Goal: Browse casually: Explore the website without a specific task or goal

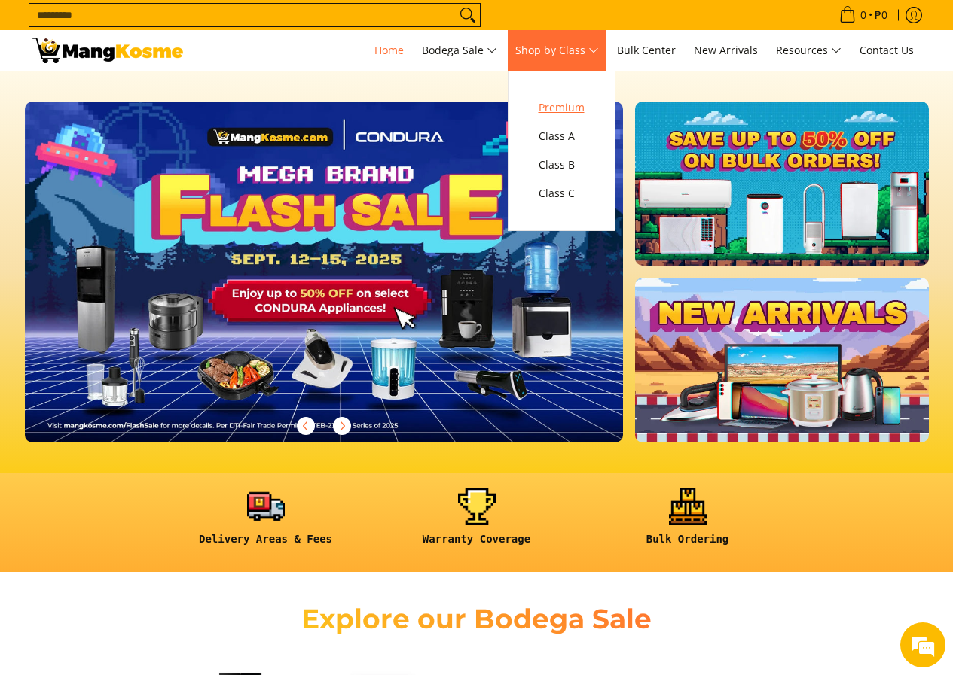
click at [584, 110] on span "Premium" at bounding box center [561, 108] width 46 height 19
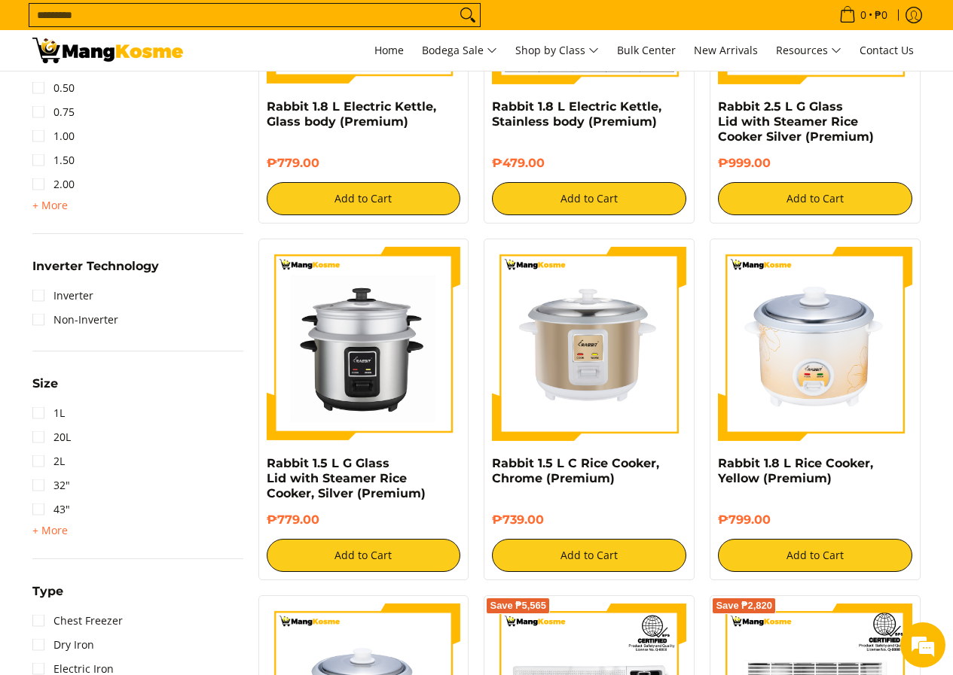
scroll to position [1205, 0]
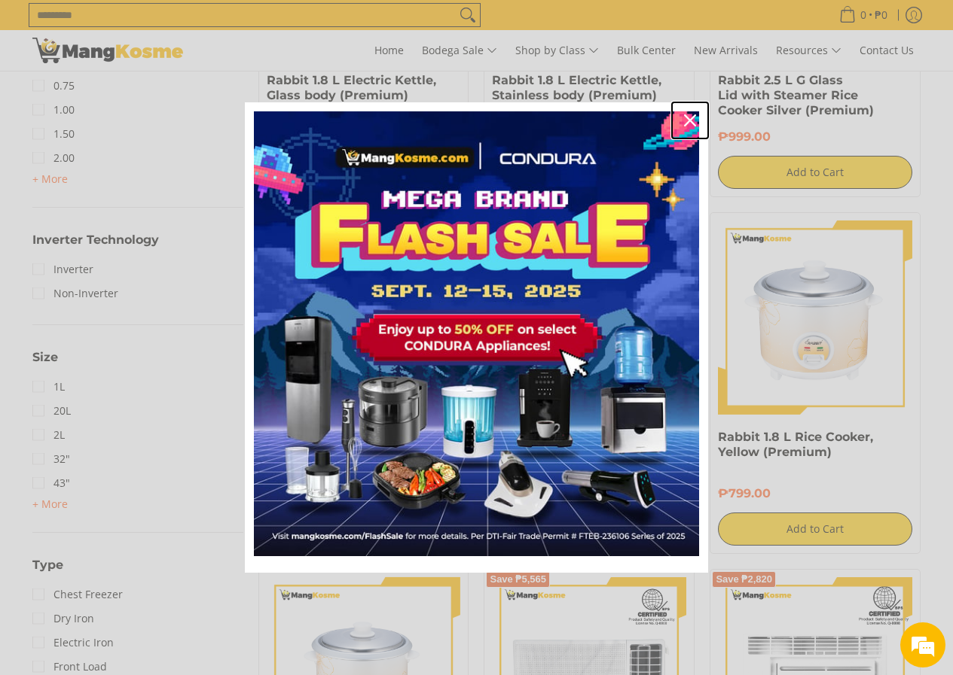
click at [693, 119] on icon "close icon" at bounding box center [690, 120] width 12 height 12
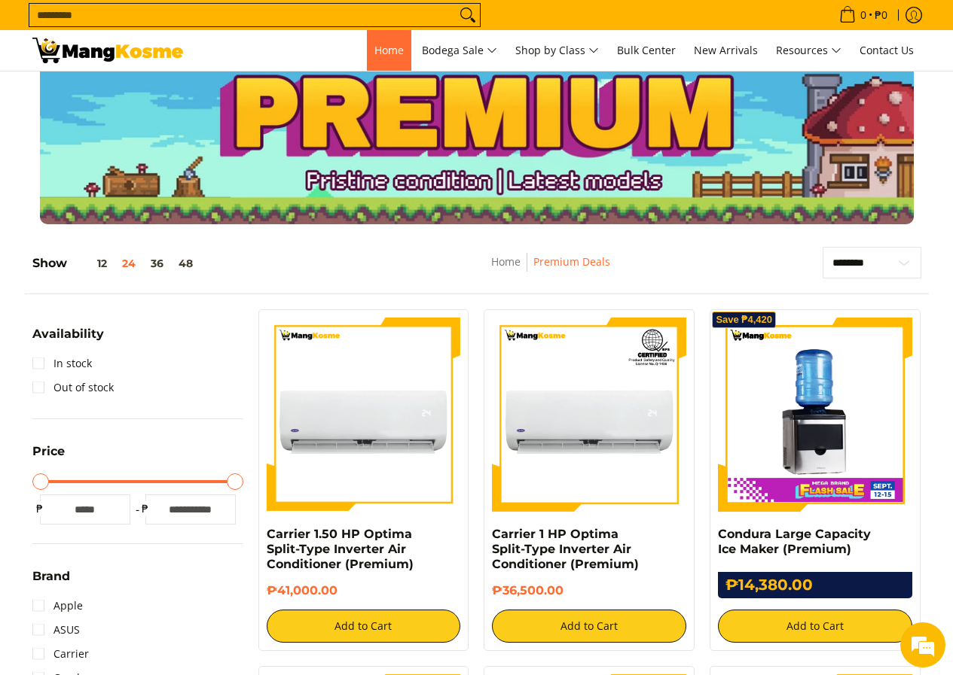
scroll to position [0, 0]
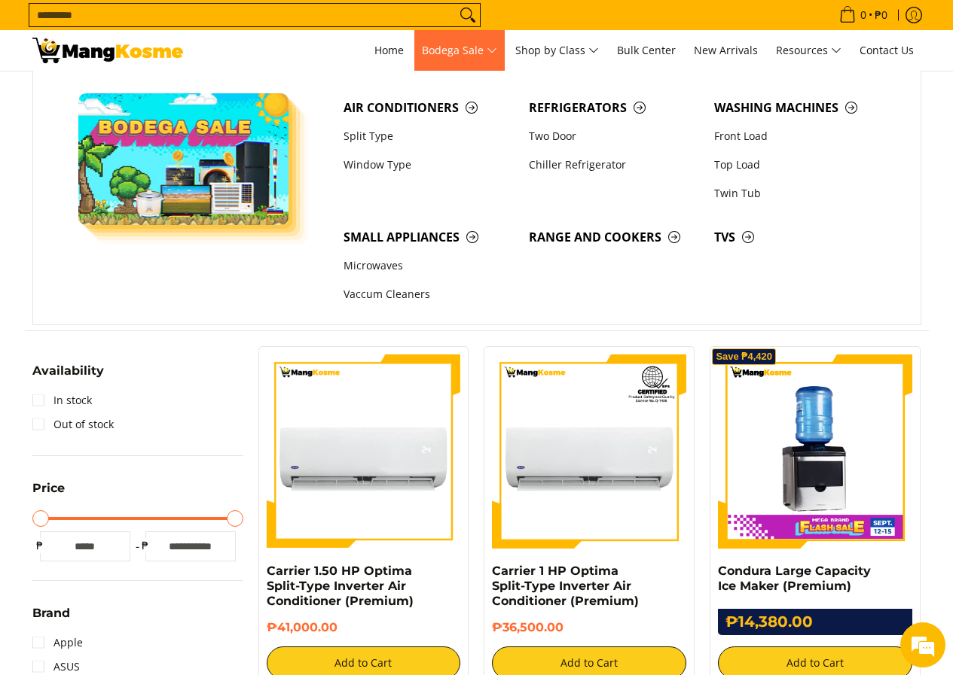
click at [414, 37] on link "Bodega Sale" at bounding box center [459, 50] width 90 height 41
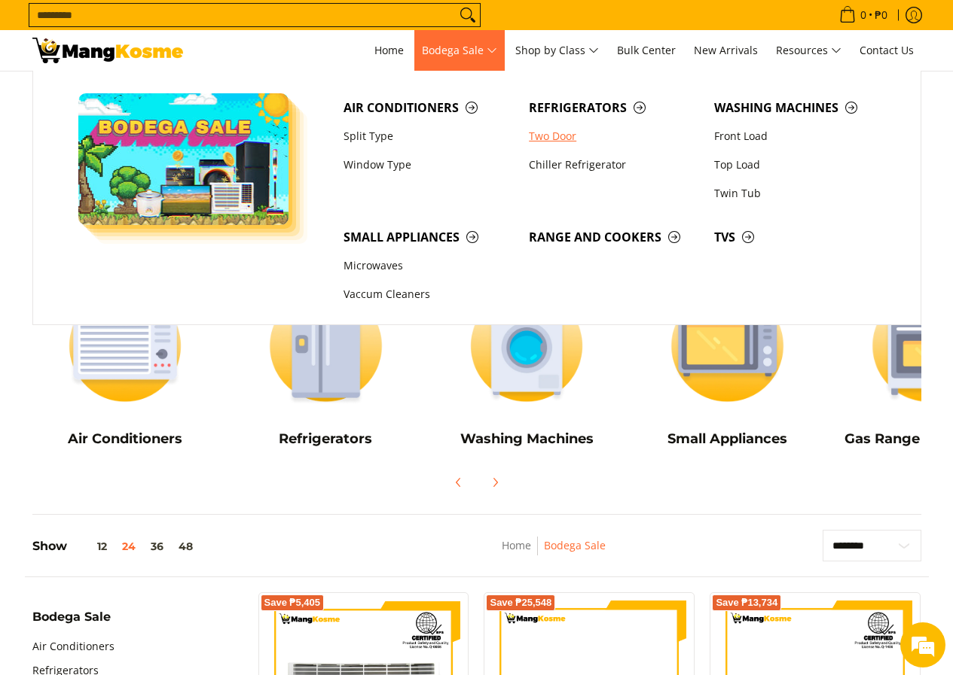
click at [569, 138] on link "Two Door" at bounding box center [613, 136] width 185 height 29
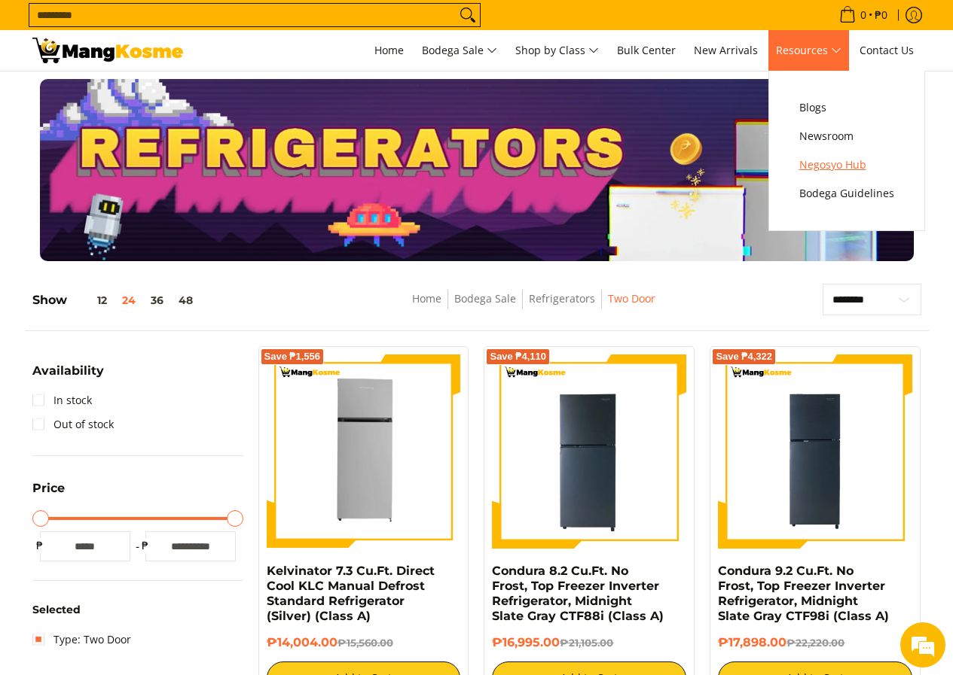
click at [802, 163] on span "Negosyo Hub" at bounding box center [846, 165] width 95 height 19
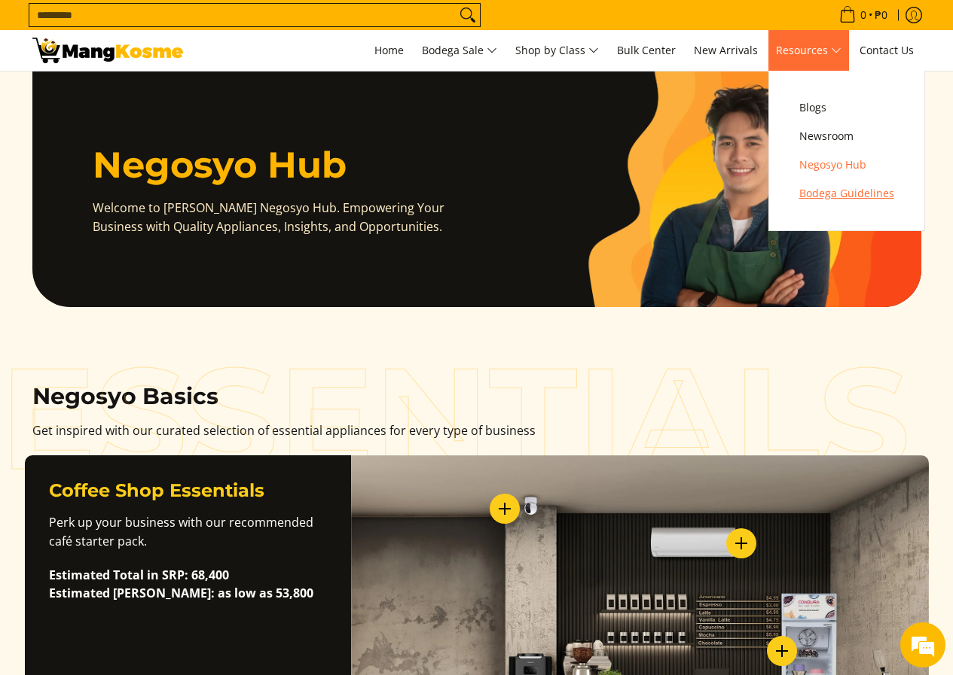
click at [811, 201] on span "Bodega Guidelines" at bounding box center [846, 193] width 95 height 19
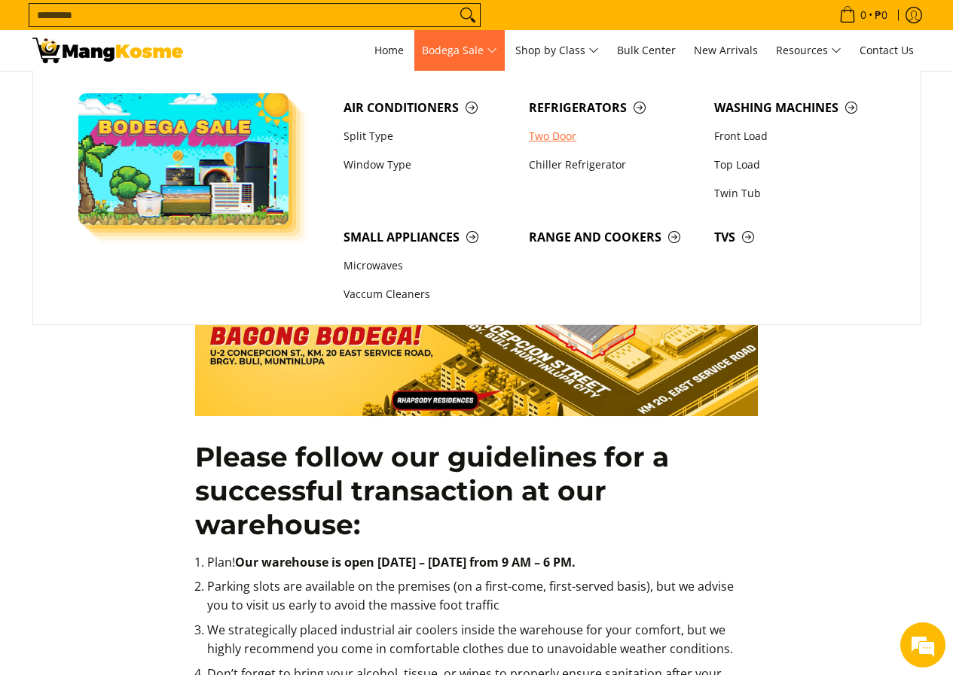
click at [566, 132] on link "Two Door" at bounding box center [613, 136] width 185 height 29
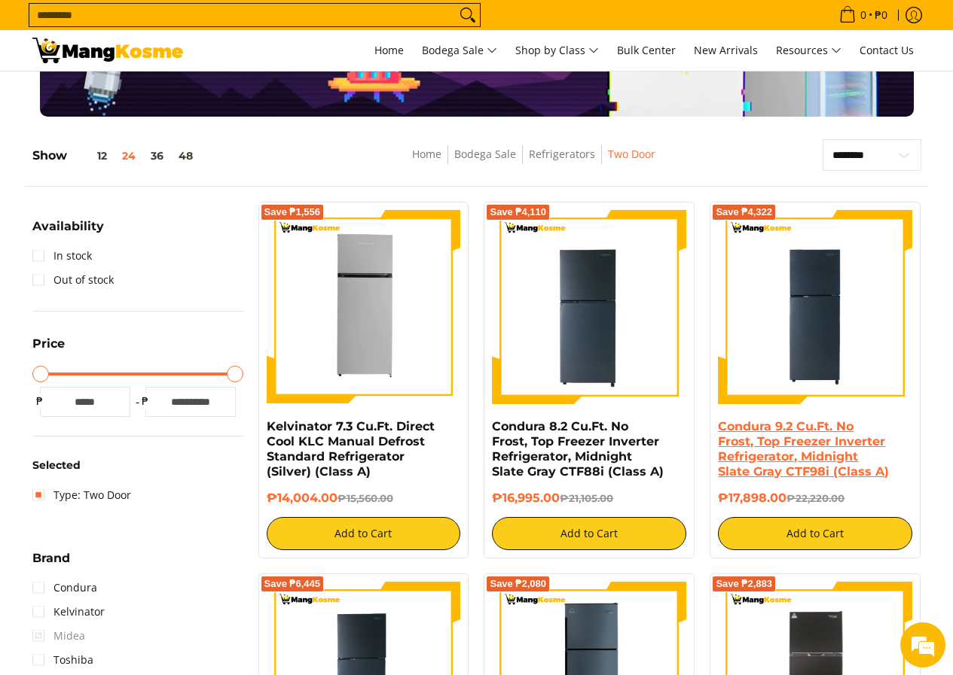
scroll to position [226, 0]
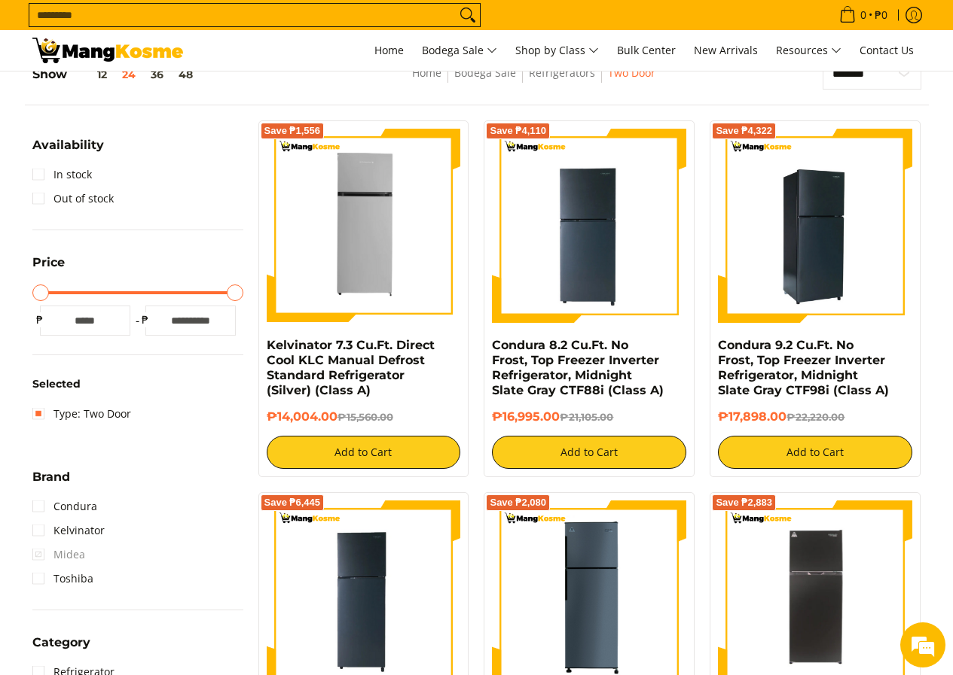
click at [760, 259] on img at bounding box center [815, 226] width 194 height 194
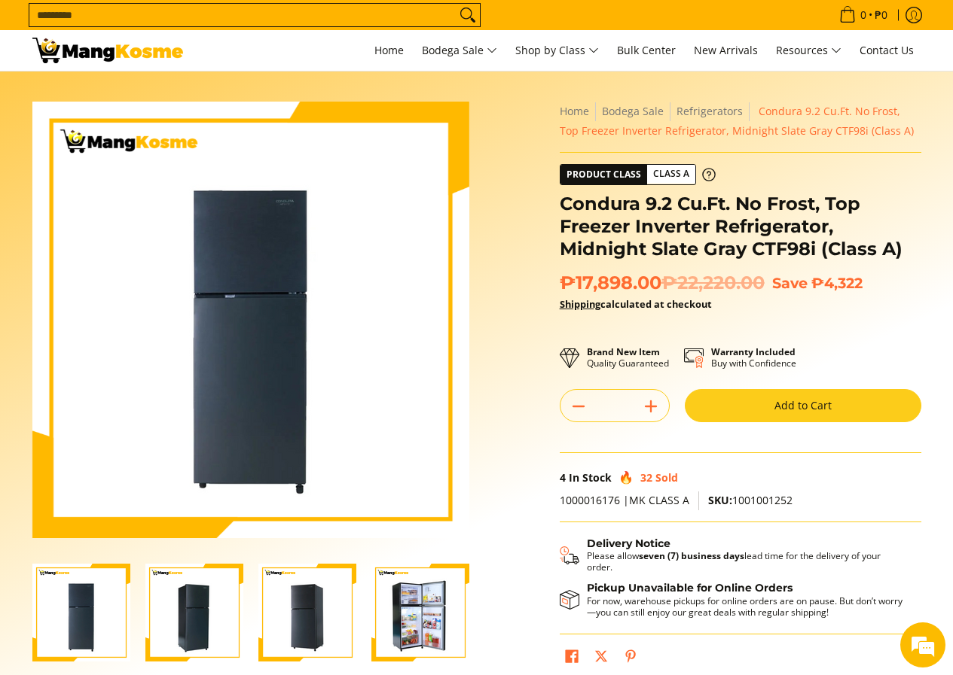
click at [176, 598] on img "Condura 9.2 Cu.Ft. No Frost, Top Freezer Inverter Refrigerator, Midnight Slate …" at bounding box center [194, 613] width 98 height 98
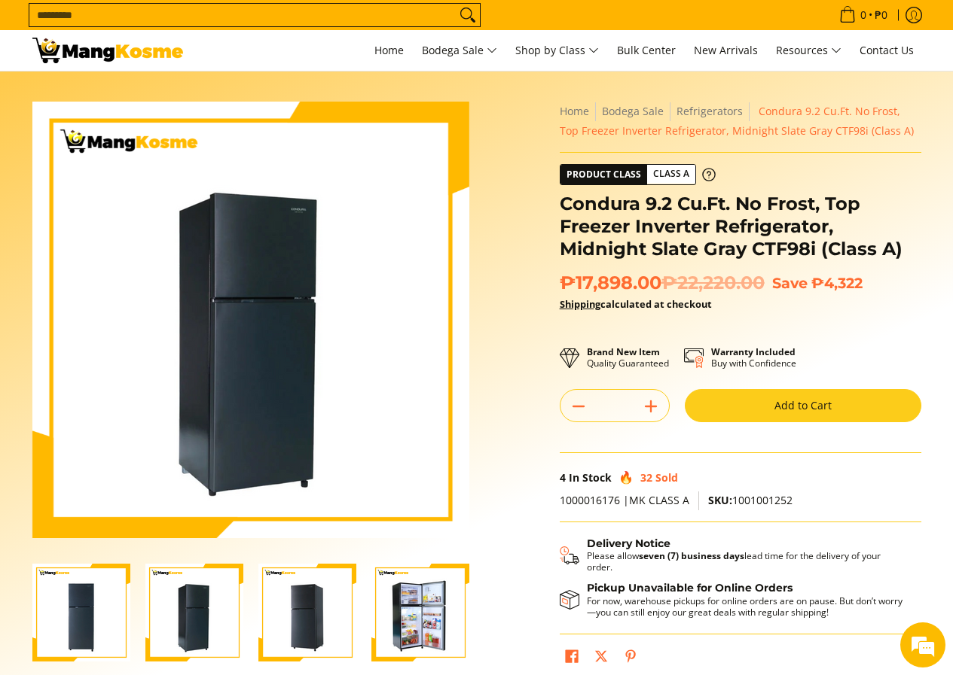
click at [300, 594] on img "Condura 9.2 Cu.Ft. No Frost, Top Freezer Inverter Refrigerator, Midnight Slate …" at bounding box center [307, 613] width 98 height 98
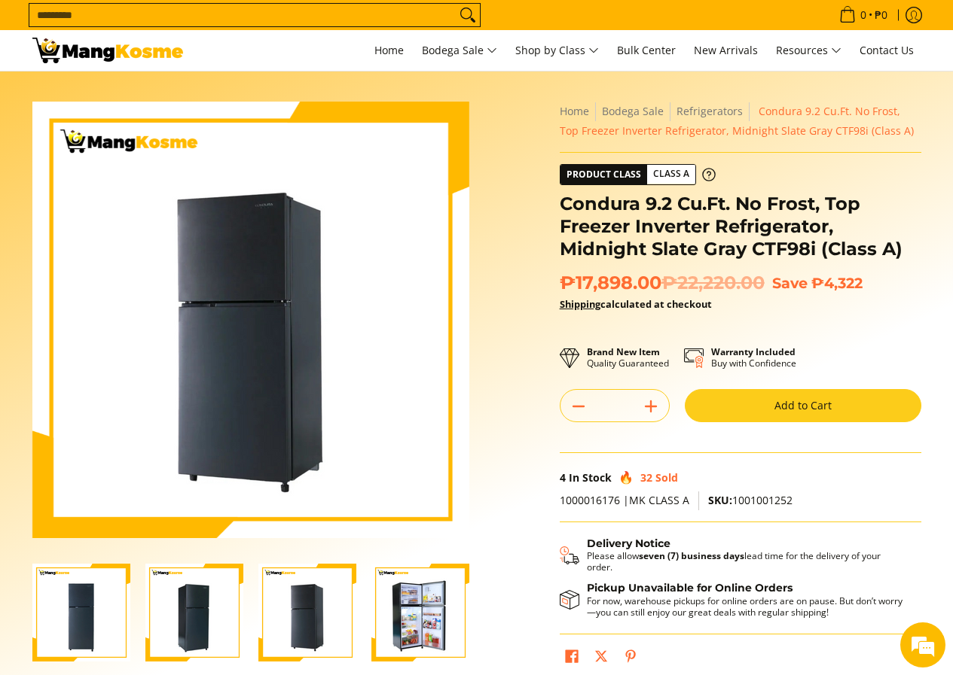
click at [412, 595] on img "Condura 9.2 Cu.Ft. No Frost, Top Freezer Inverter Refrigerator, Midnight Slate …" at bounding box center [420, 613] width 98 height 98
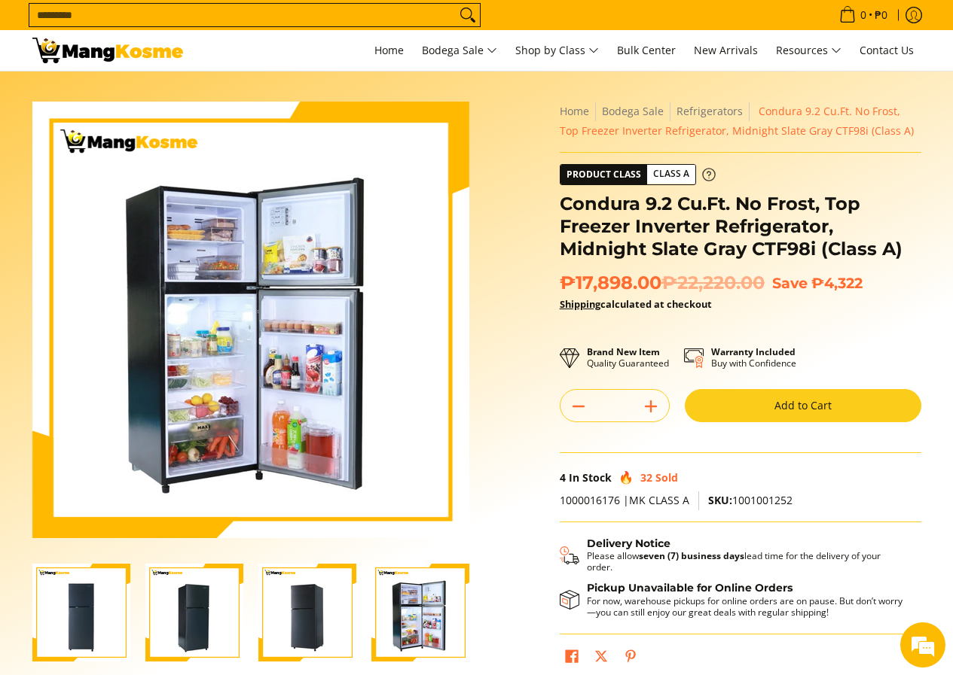
click at [708, 176] on icon at bounding box center [709, 175] width 14 height 14
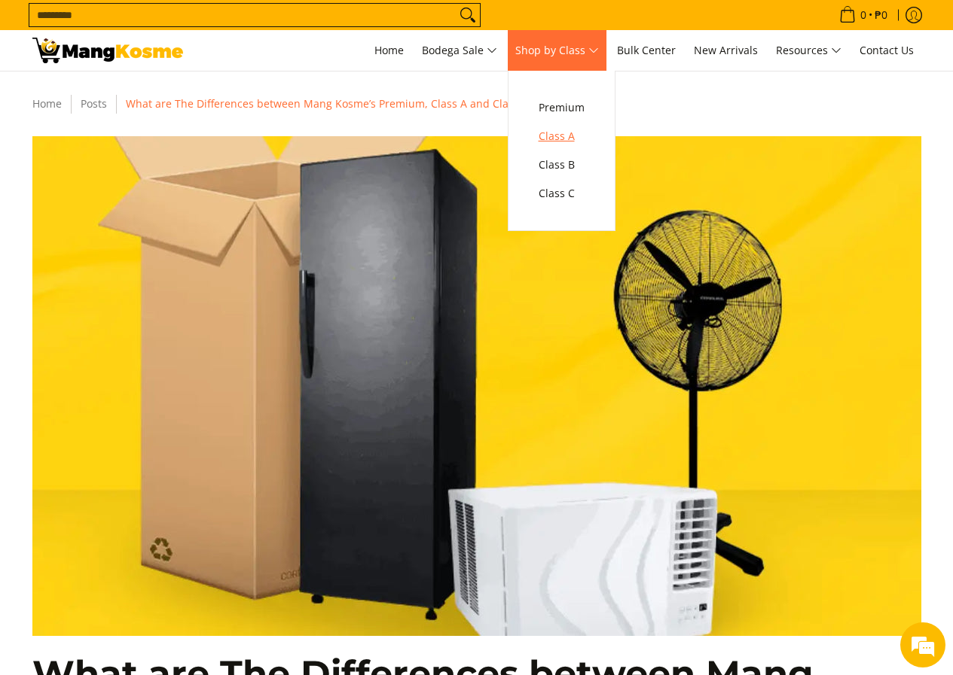
click at [569, 139] on span "Class A" at bounding box center [561, 136] width 46 height 19
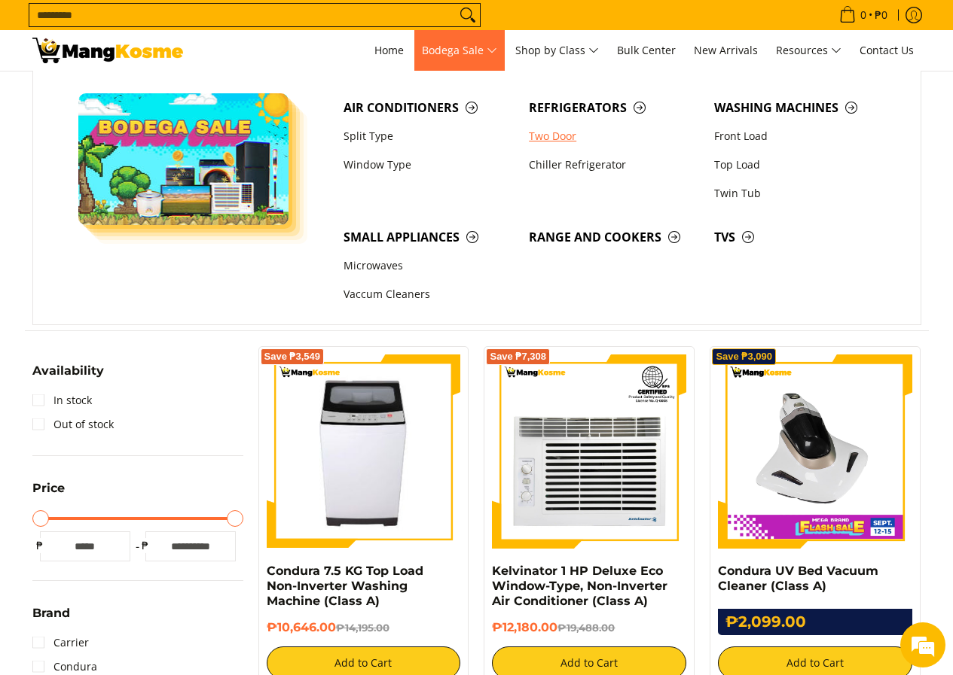
click at [560, 130] on link "Two Door" at bounding box center [613, 136] width 185 height 29
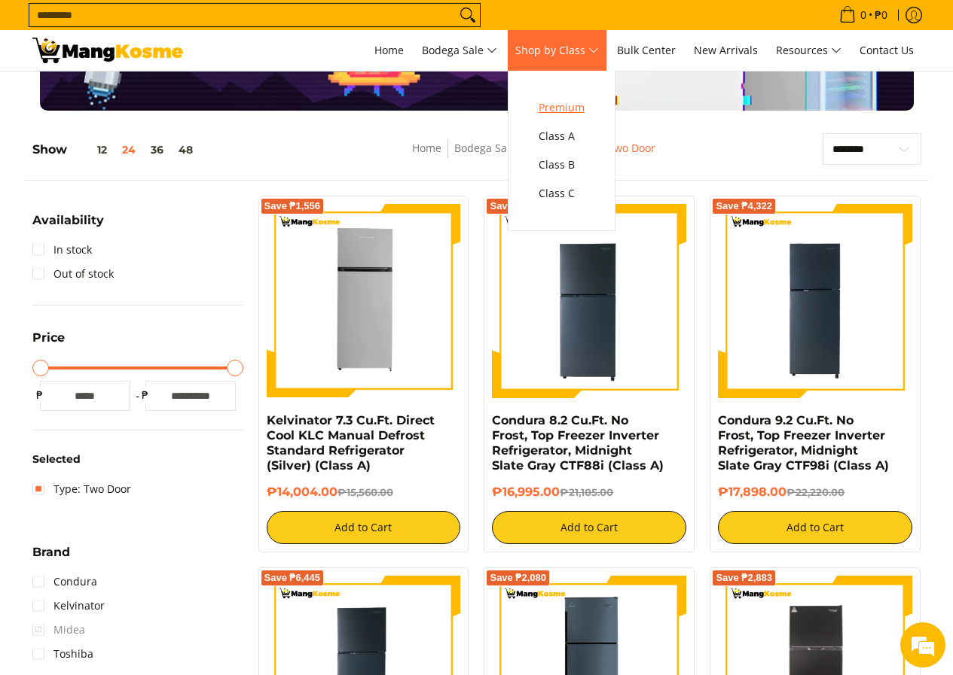
click at [575, 105] on span "Premium" at bounding box center [561, 108] width 46 height 19
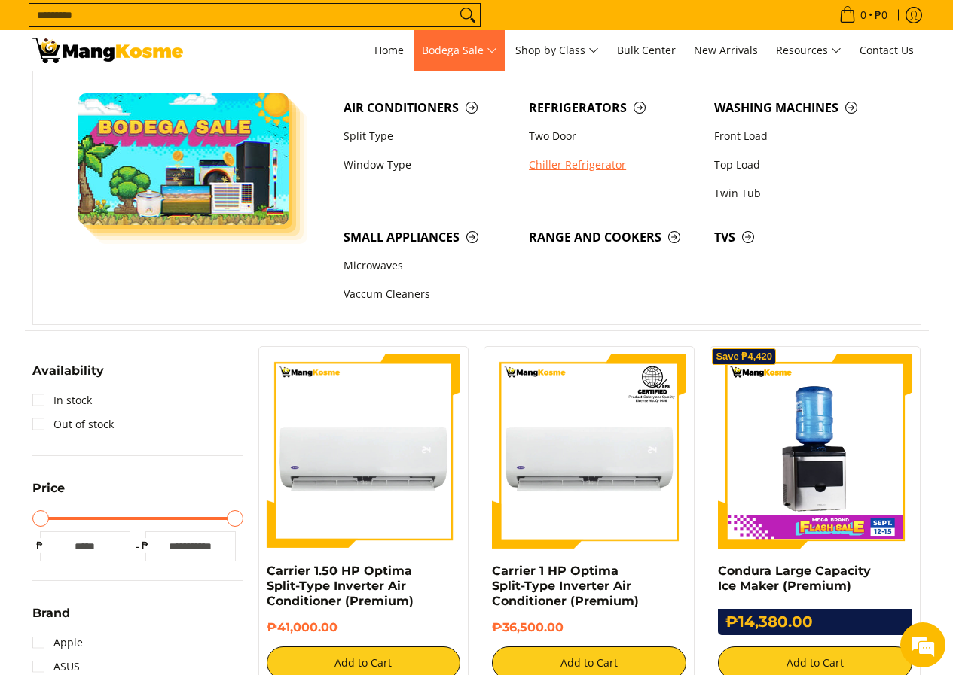
click at [579, 158] on link "Chiller Refrigerator" at bounding box center [613, 165] width 185 height 29
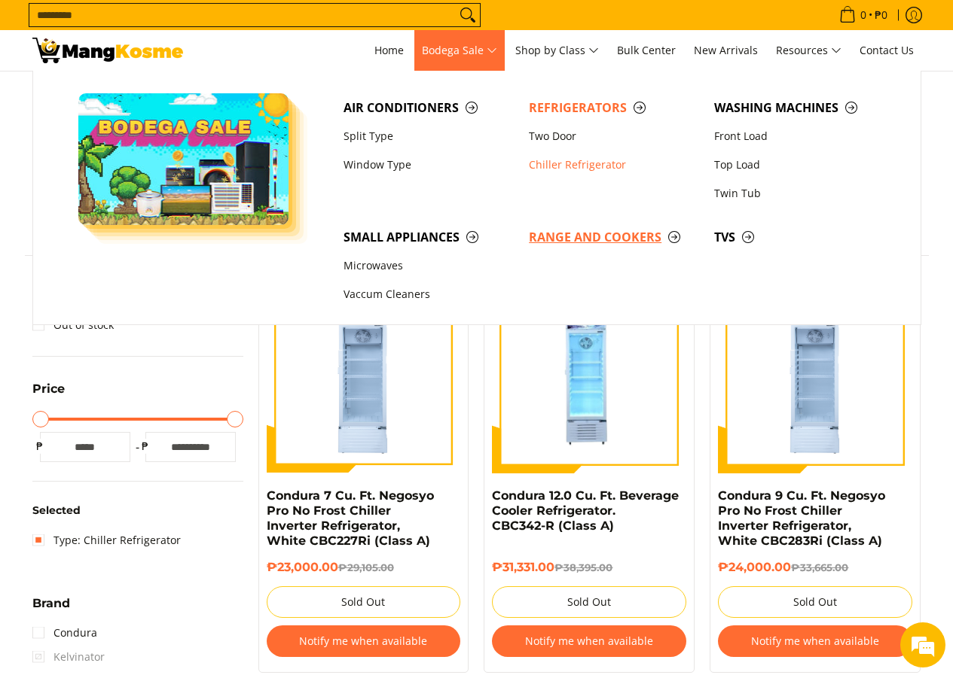
click at [633, 234] on span "Range and Cookers" at bounding box center [614, 237] width 170 height 19
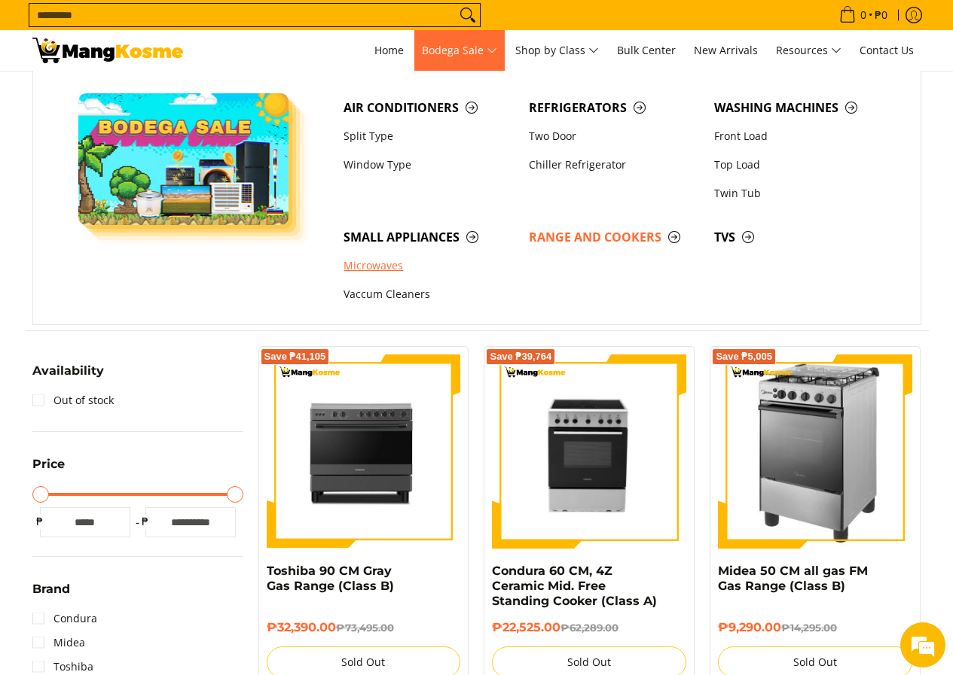
click at [397, 267] on link "Microwaves" at bounding box center [428, 266] width 185 height 29
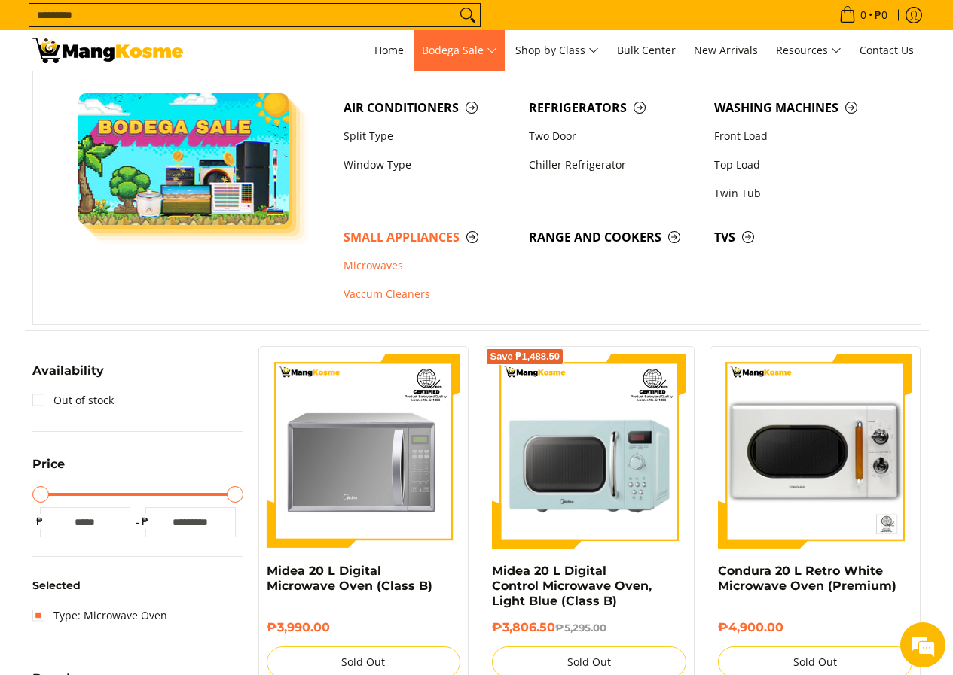
click at [392, 290] on link "Vaccum Cleaners" at bounding box center [428, 295] width 185 height 29
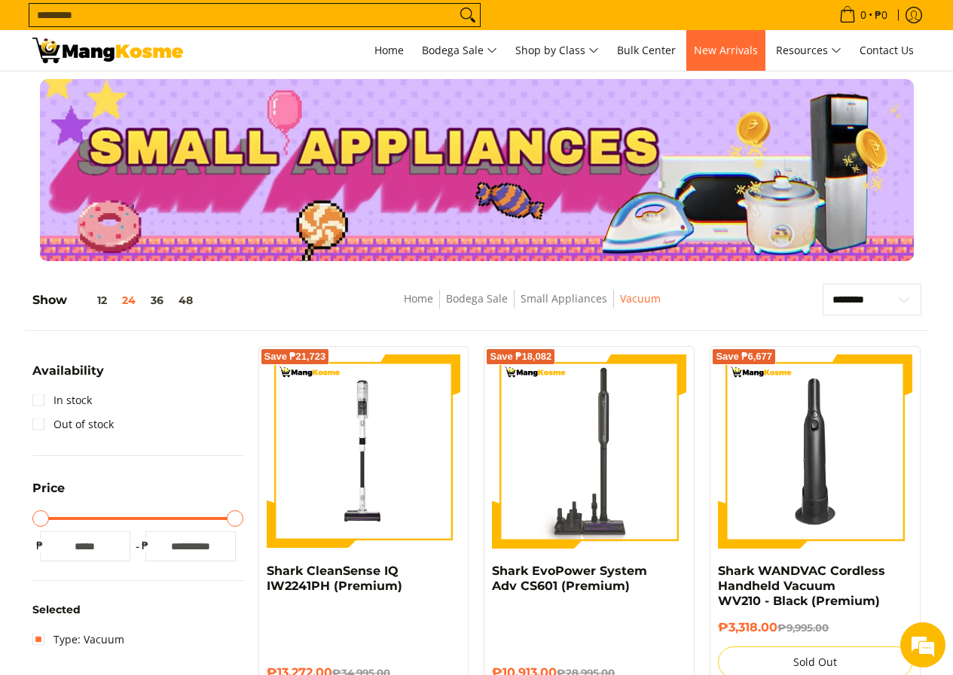
click at [728, 53] on span "New Arrivals" at bounding box center [726, 50] width 64 height 14
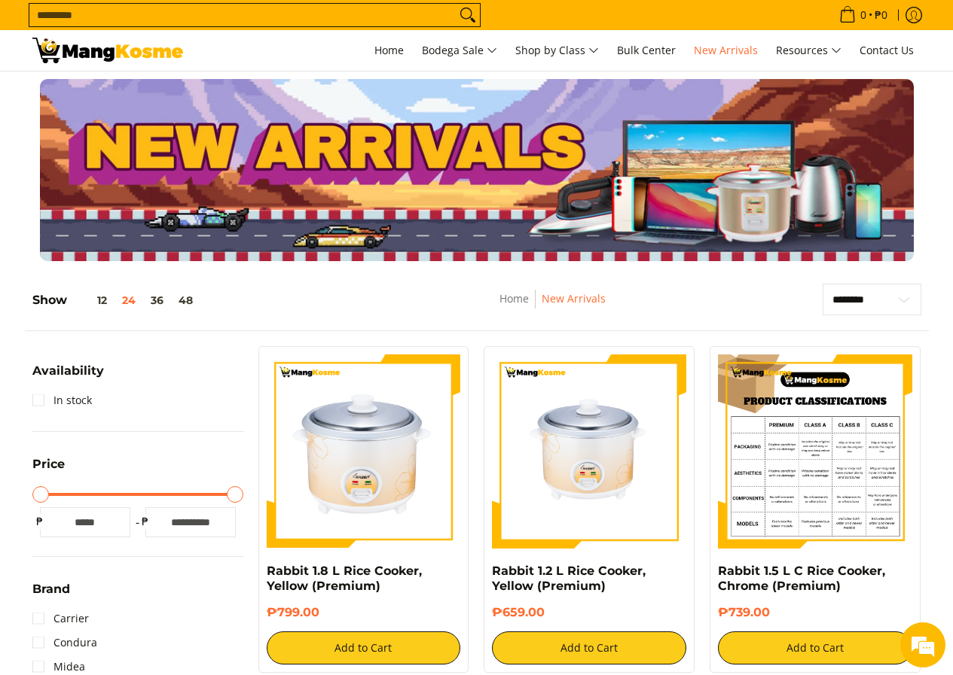
click at [871, 401] on img at bounding box center [815, 452] width 194 height 194
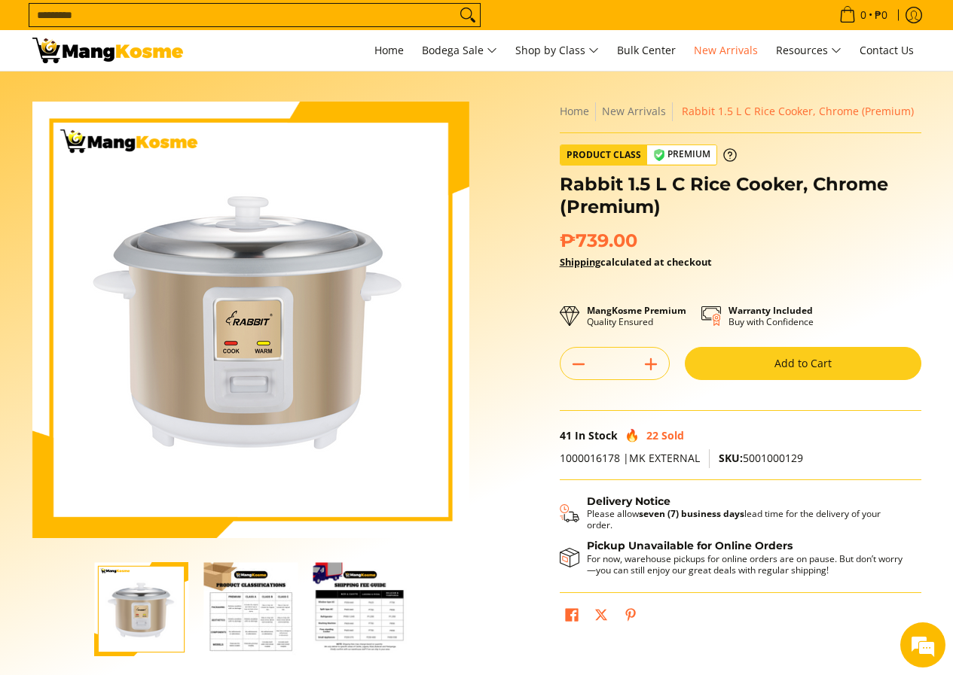
click at [268, 608] on img "Rabbit 1.5 L C Rice Cooker, Chrome (Premium)-2" at bounding box center [250, 610] width 94 height 94
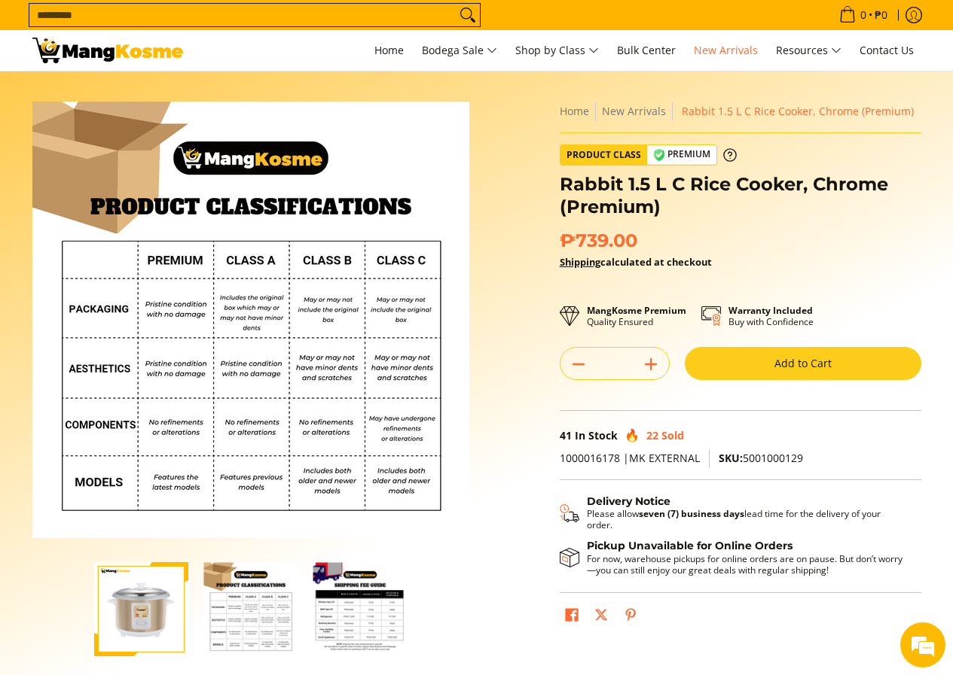
click at [181, 605] on img "https://mangkosme.com/products/rabbit-1-5-l-c-rice-cooker-chrome-class-a" at bounding box center [141, 610] width 94 height 94
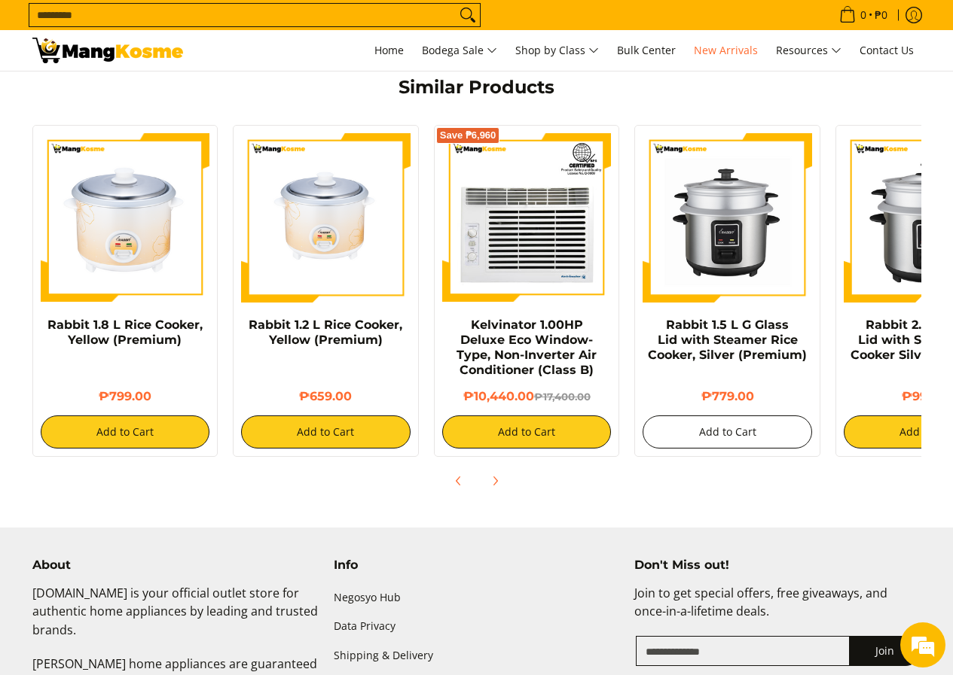
scroll to position [1054, 0]
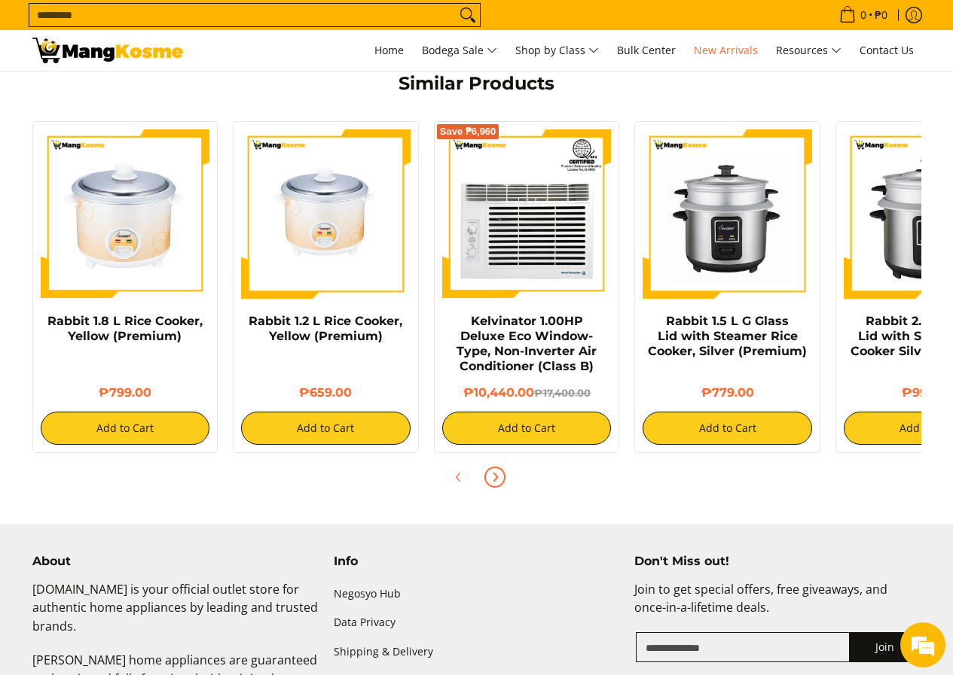
click at [496, 471] on icon "Next" at bounding box center [495, 477] width 12 height 12
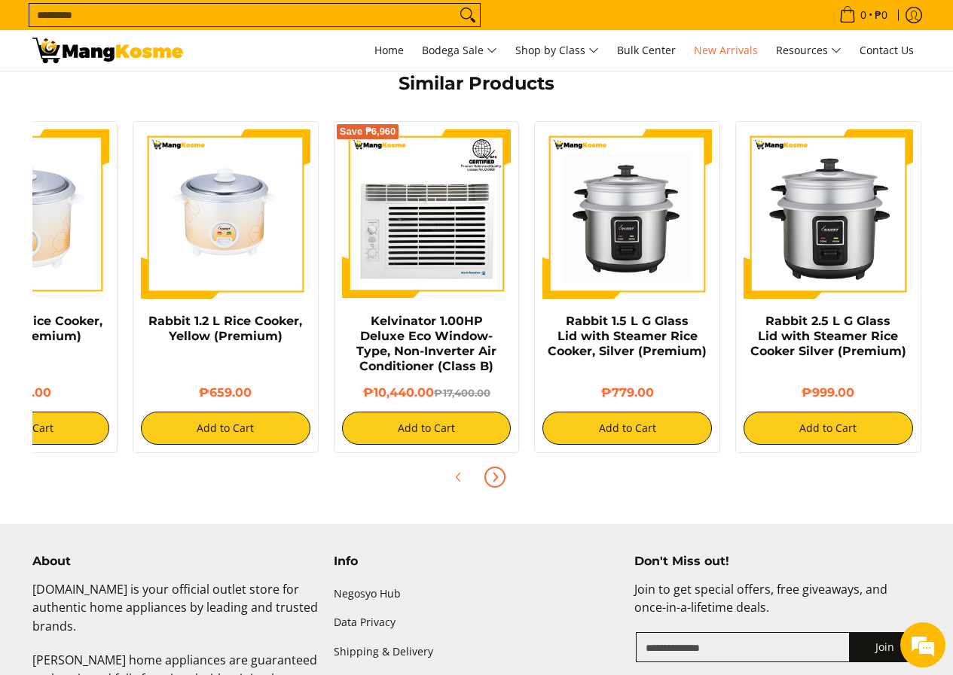
click at [496, 471] on icon "Next" at bounding box center [495, 477] width 12 height 12
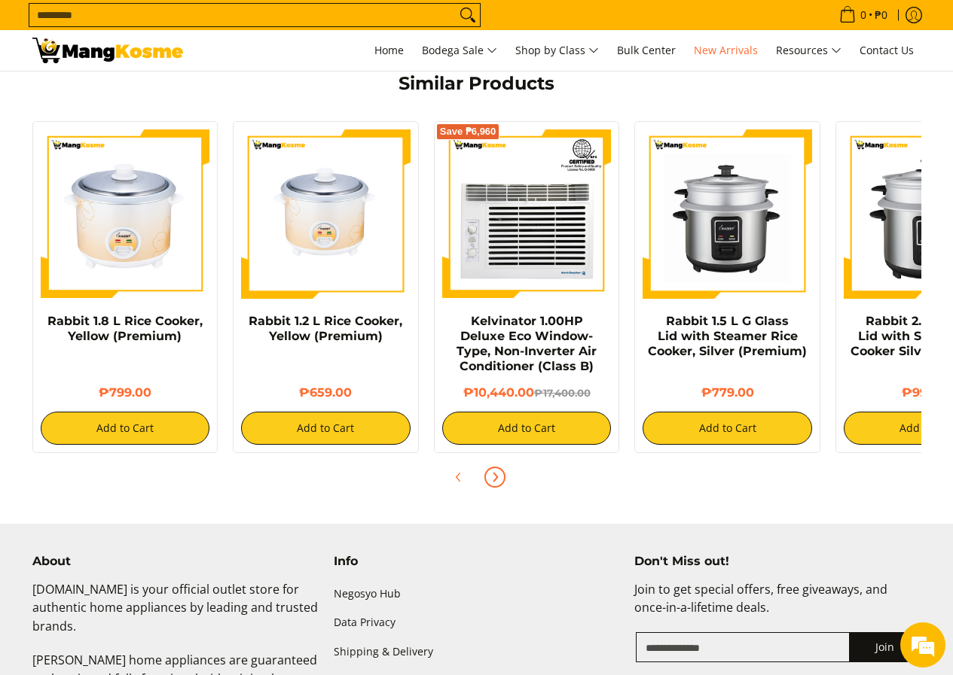
click at [496, 471] on icon "Next" at bounding box center [495, 477] width 12 height 12
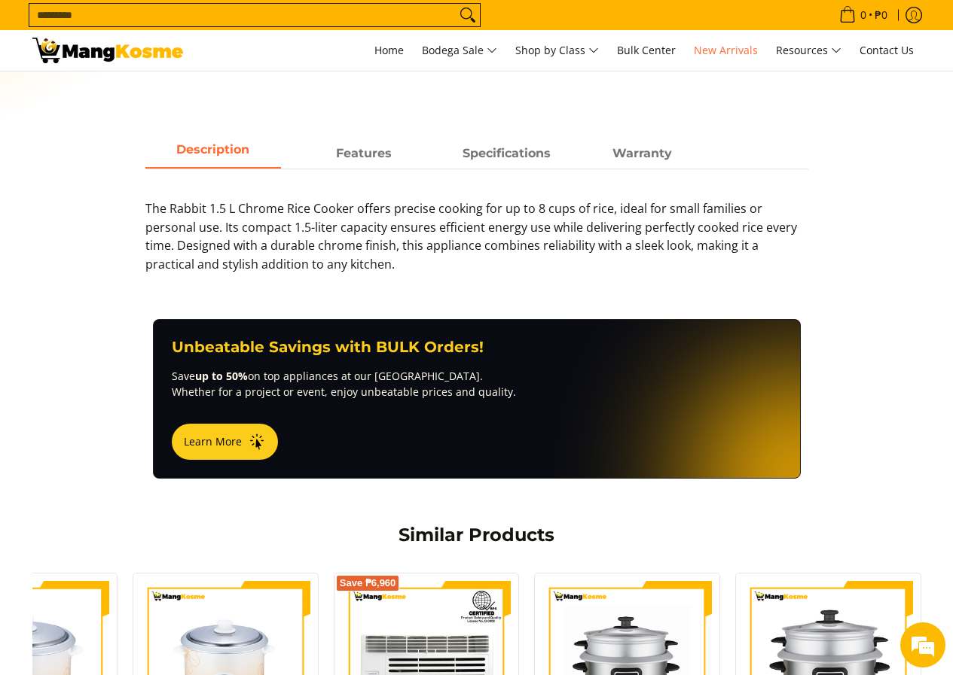
scroll to position [151, 0]
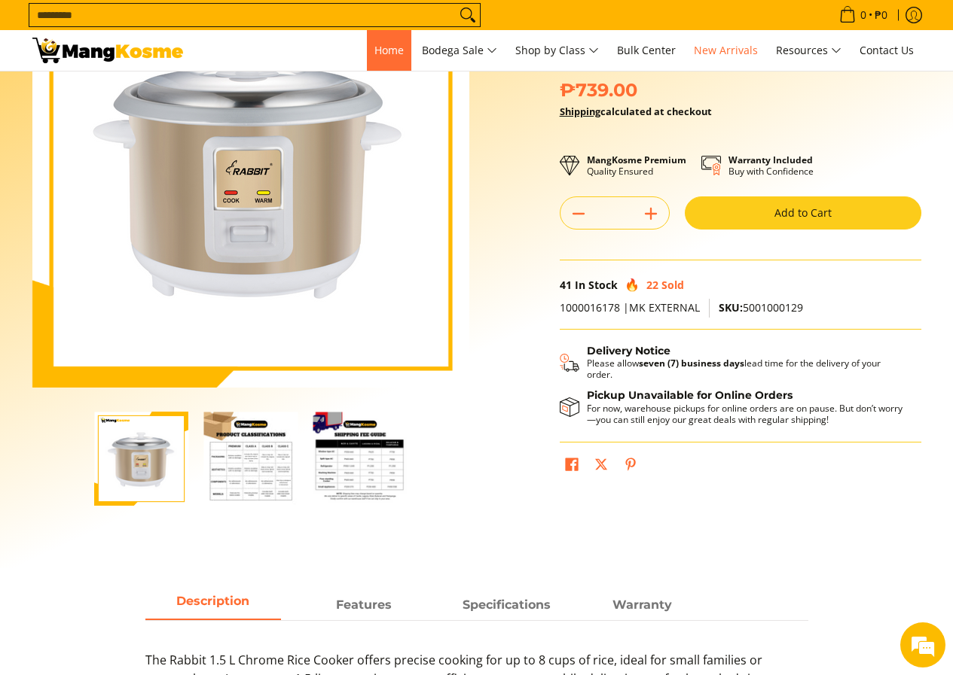
click at [389, 58] on link "Home" at bounding box center [389, 50] width 44 height 41
